Goal: Task Accomplishment & Management: Manage account settings

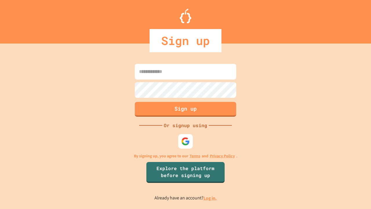
click at [211, 198] on link "Log in." at bounding box center [210, 198] width 13 height 6
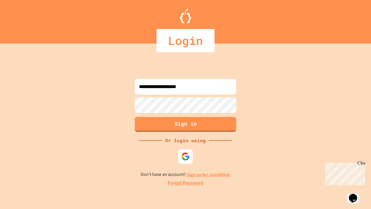
type input "**********"
